Goal: Check status: Check status

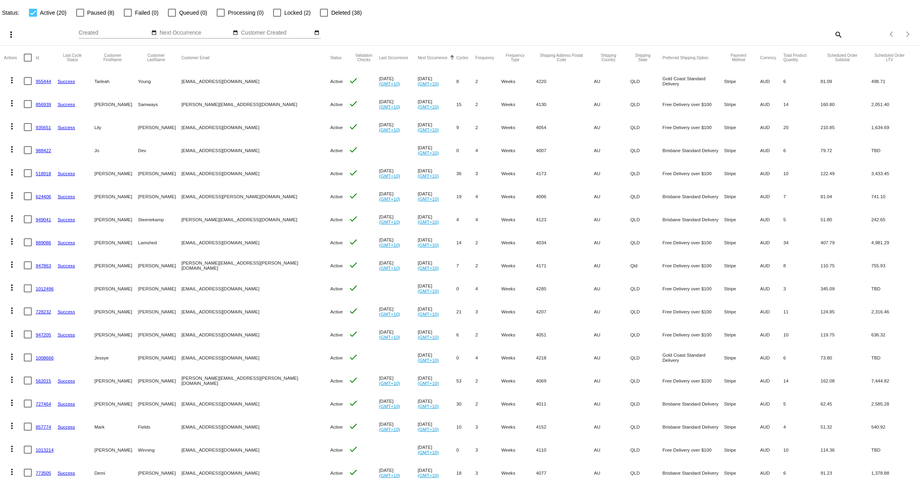
scroll to position [37, 0]
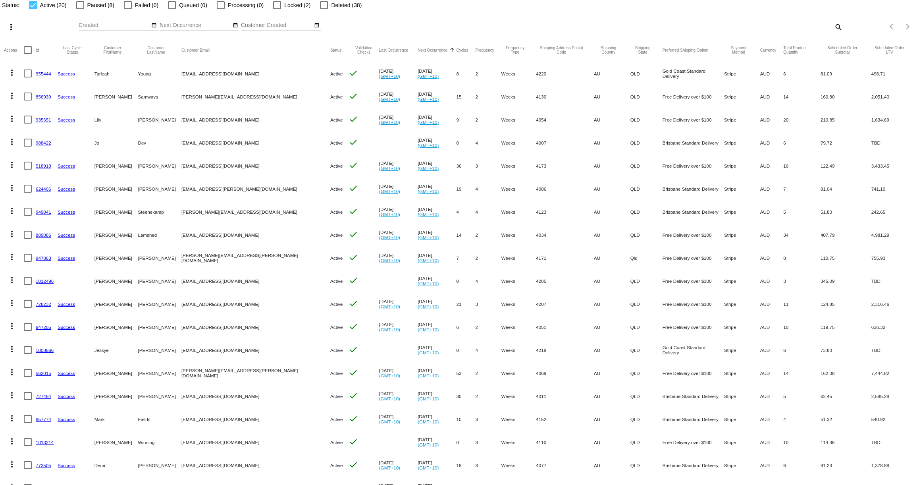
click at [44, 120] on link "935651" at bounding box center [43, 119] width 15 height 5
click at [40, 143] on link "988422" at bounding box center [43, 142] width 15 height 5
click at [41, 189] on link "624406" at bounding box center [43, 188] width 15 height 5
click at [43, 212] on link "949041" at bounding box center [43, 211] width 15 height 5
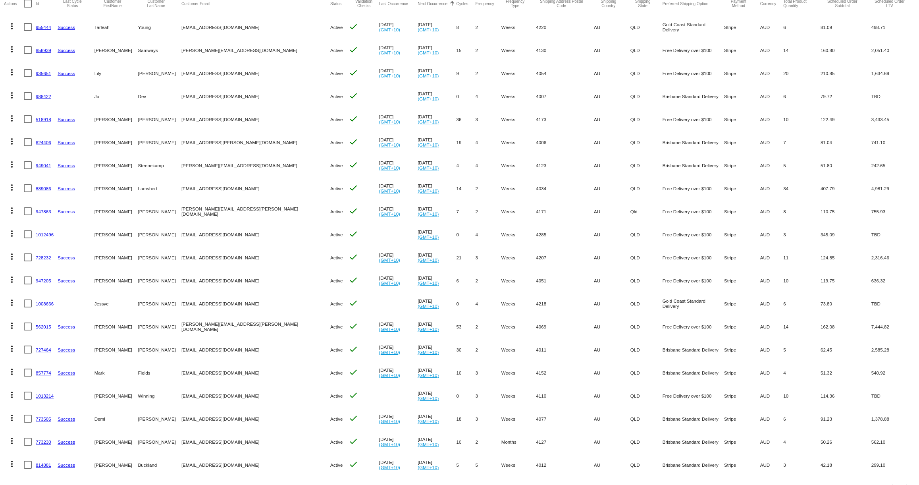
scroll to position [84, 0]
click at [46, 304] on link "1008666" at bounding box center [45, 303] width 18 height 5
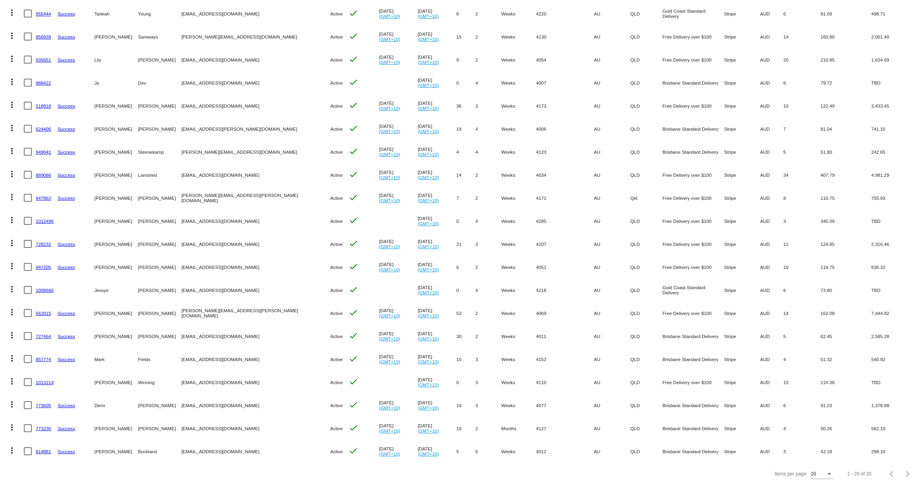
click at [42, 380] on link "1013214" at bounding box center [45, 382] width 18 height 5
click at [40, 449] on link "814881" at bounding box center [43, 451] width 15 height 5
click at [42, 426] on link "773230" at bounding box center [43, 428] width 15 height 5
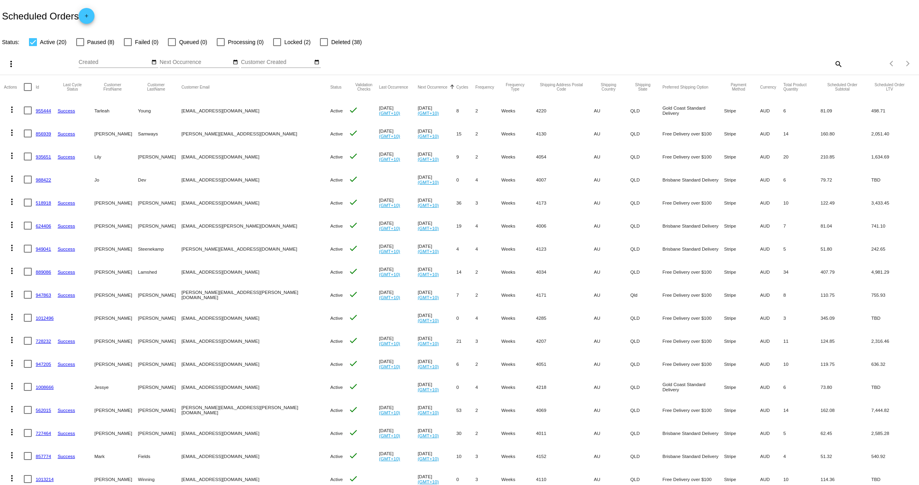
scroll to position [1, 0]
click at [46, 110] on link "955444" at bounding box center [43, 109] width 15 height 5
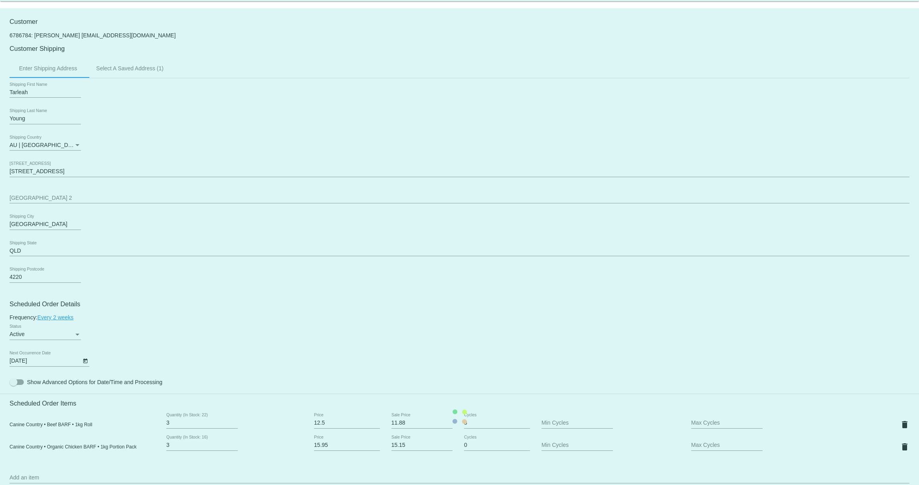
scroll to position [206, 0]
